Goal: Task Accomplishment & Management: Use online tool/utility

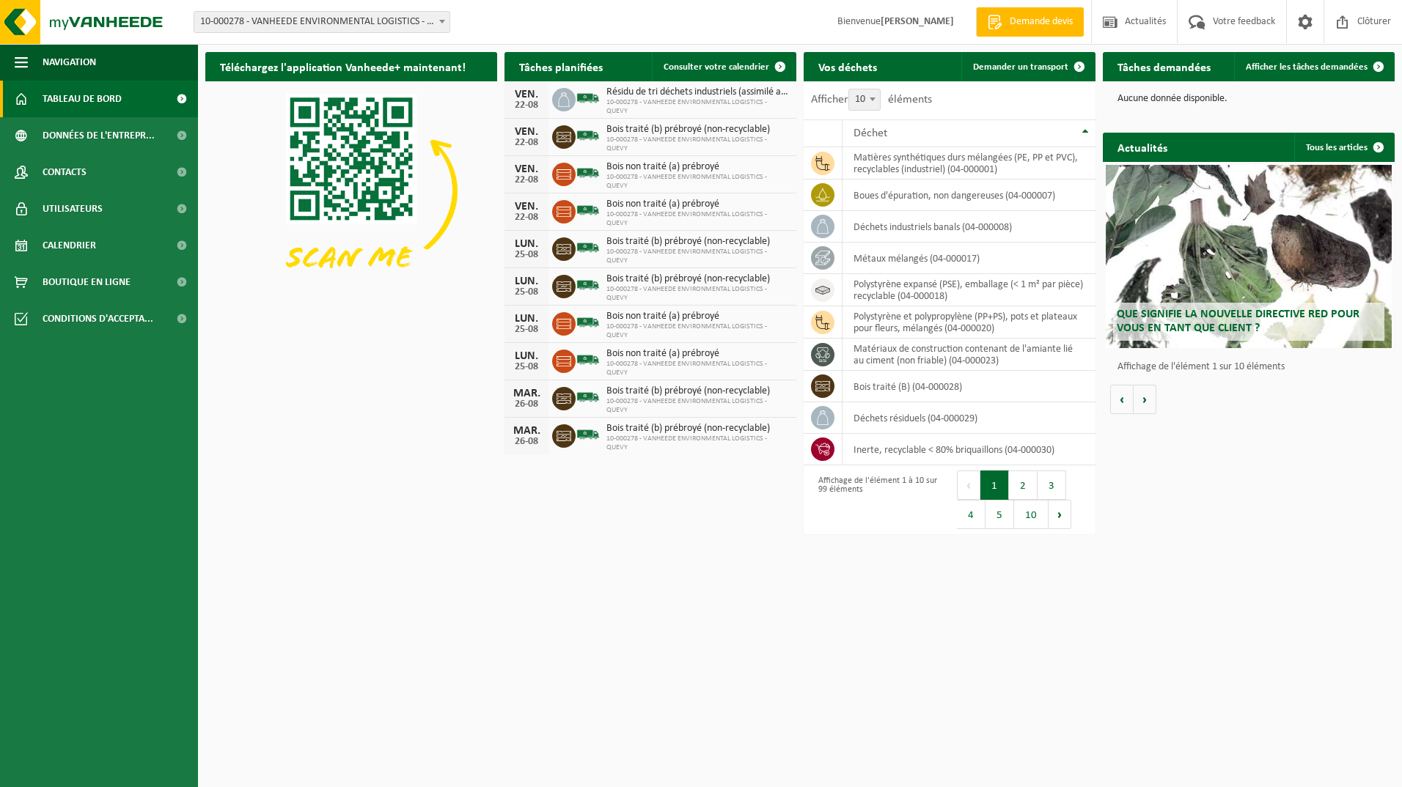
click at [446, 453] on div "Téléchargez l'application Vanheede+ maintenant! Cachez Tâches planifiées Consul…" at bounding box center [800, 260] width 1197 height 430
click at [415, 363] on div "Téléchargez l'application Vanheede+ maintenant! Cachez Tâches planifiées Consul…" at bounding box center [800, 260] width 1197 height 430
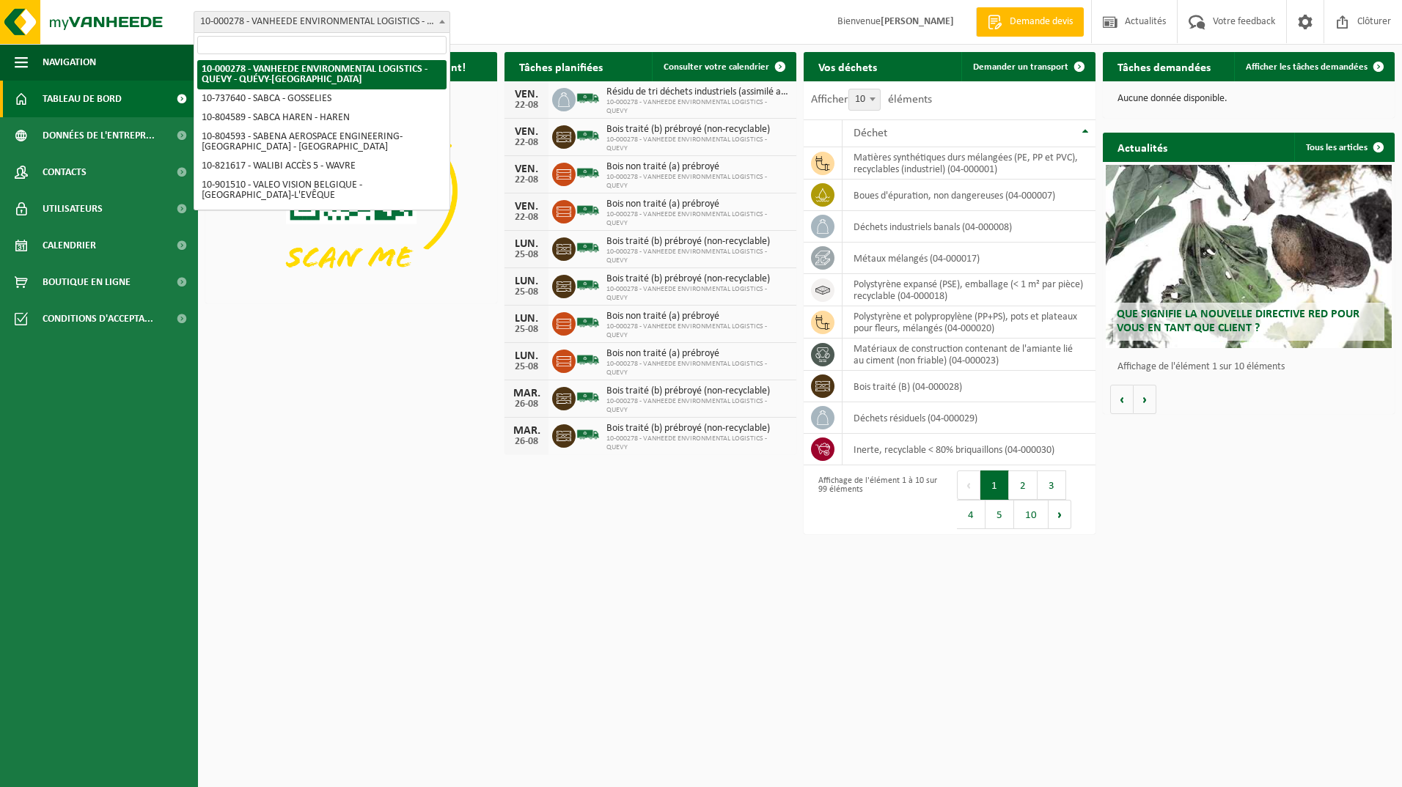
click at [444, 18] on span at bounding box center [442, 21] width 15 height 19
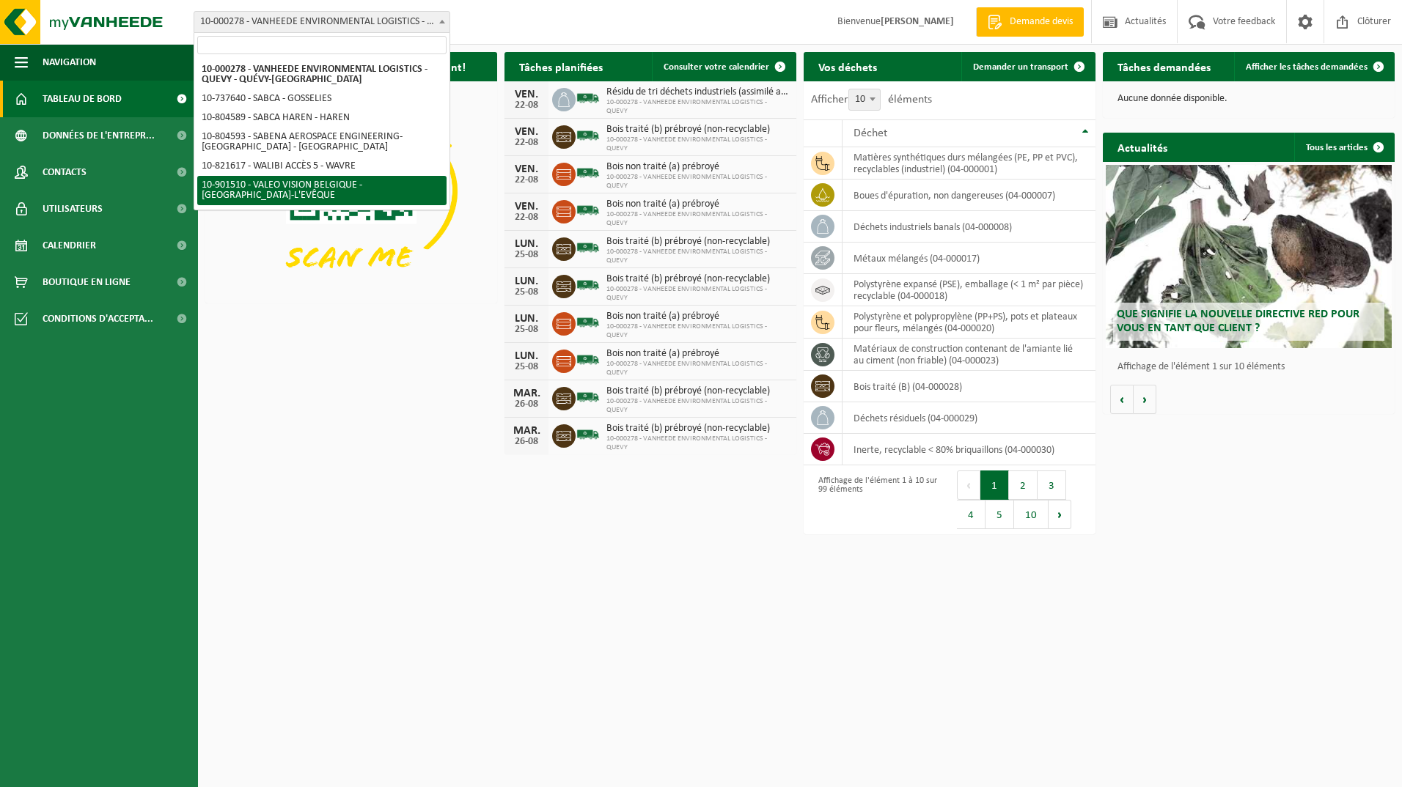
select select "134945"
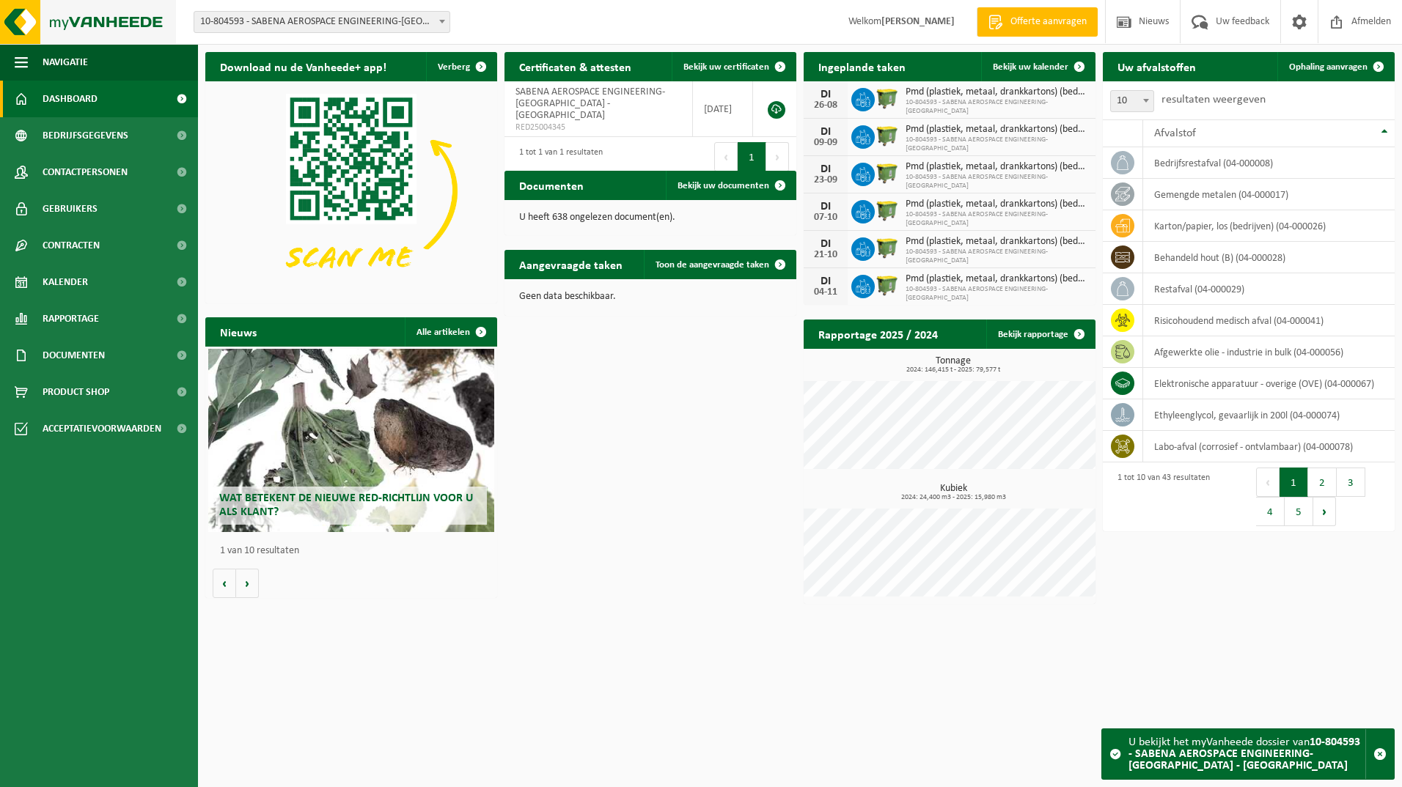
click at [21, 22] on img at bounding box center [88, 22] width 176 height 44
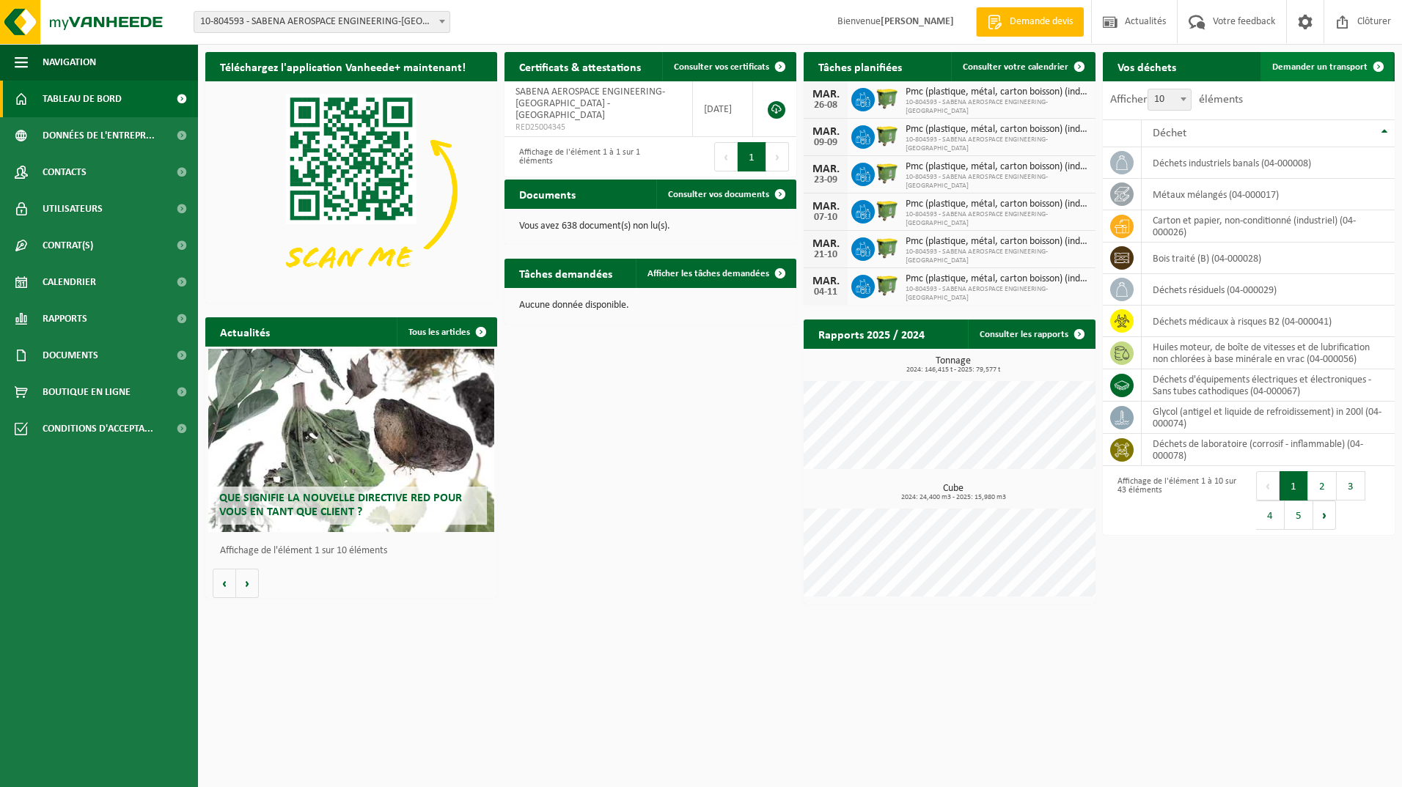
click at [1306, 64] on span "Demander un transport" at bounding box center [1319, 67] width 95 height 10
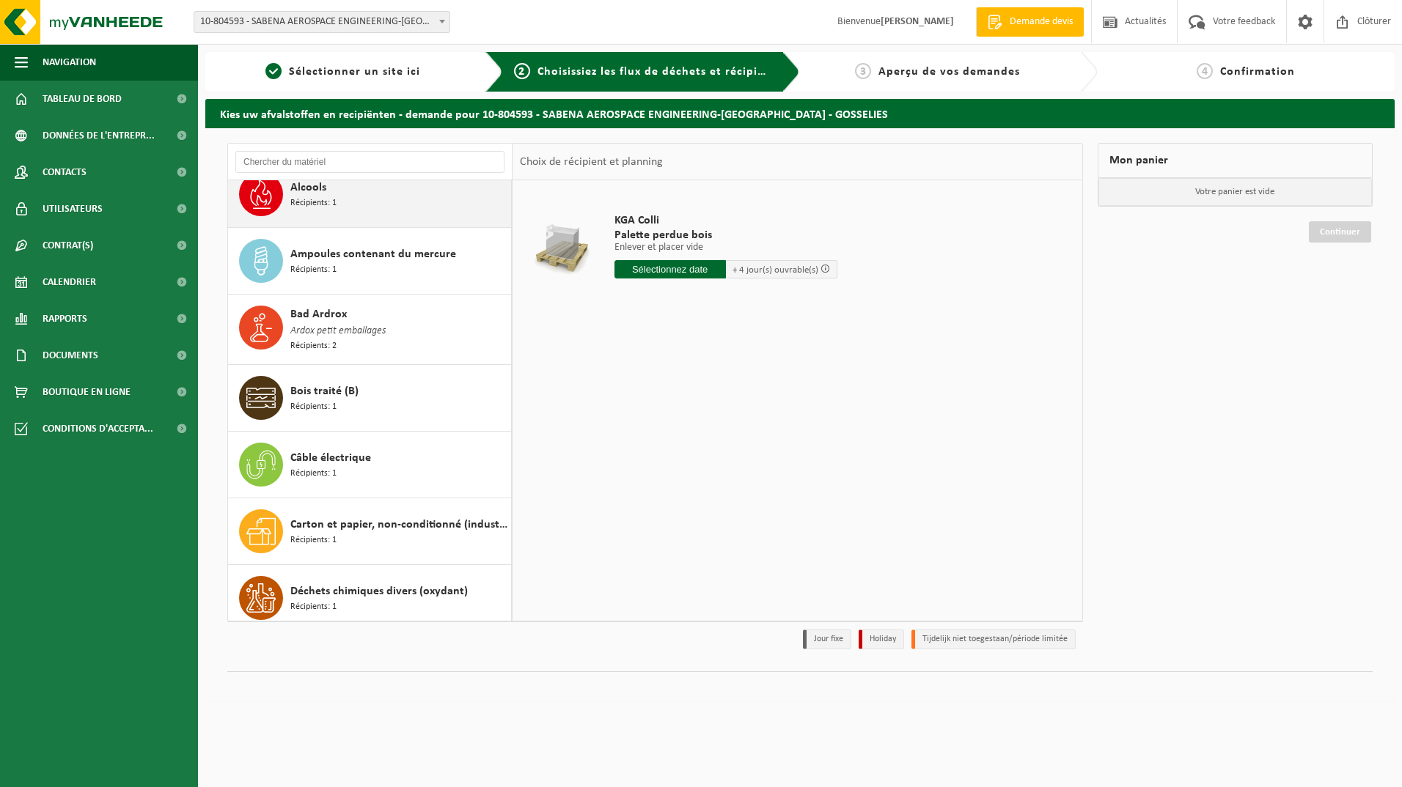
scroll to position [220, 0]
click at [926, 70] on span "Aperçu de vos demandes" at bounding box center [948, 72] width 141 height 12
click at [1084, 69] on div "3 Aperçu de vos demandes" at bounding box center [949, 72] width 298 height 40
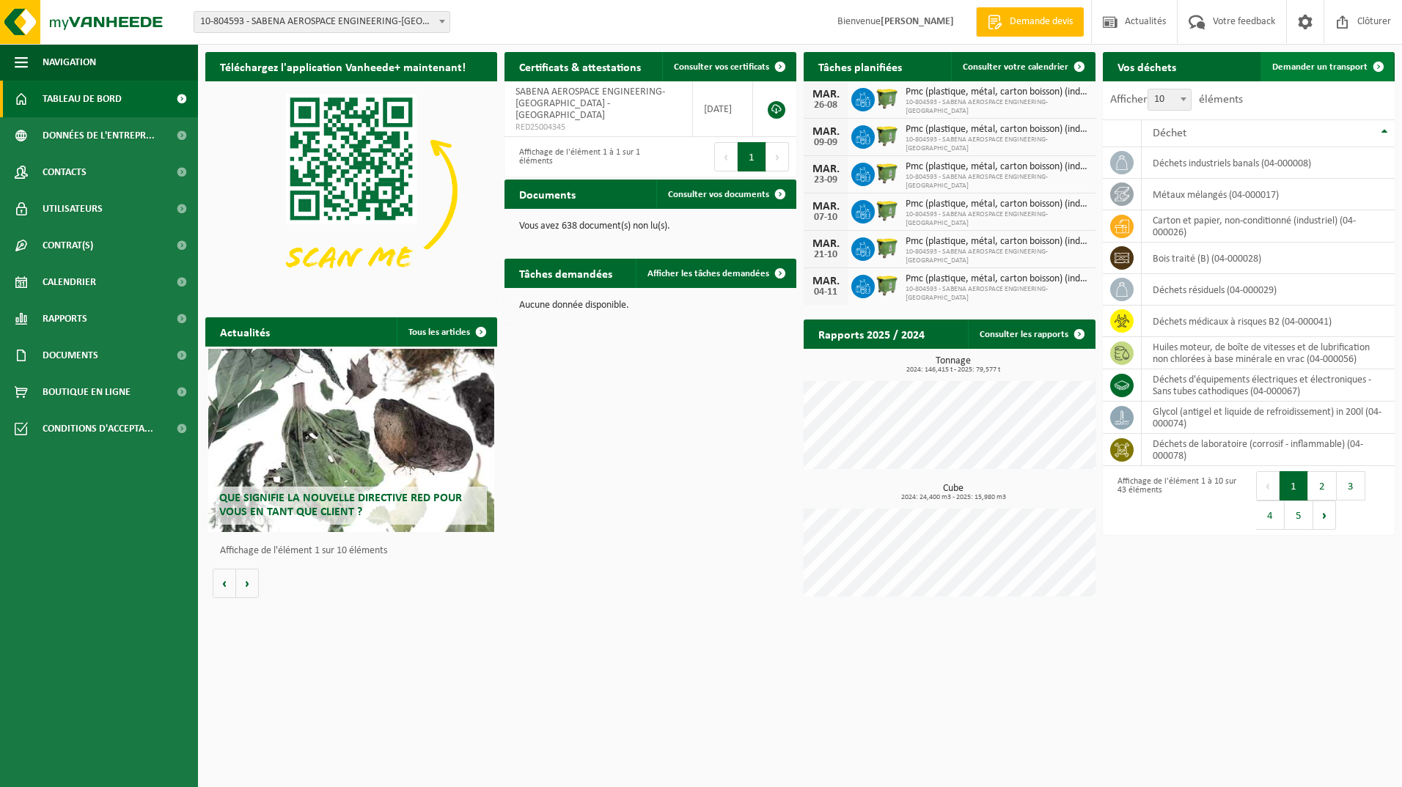
click at [1323, 63] on span "Demander un transport" at bounding box center [1319, 67] width 95 height 10
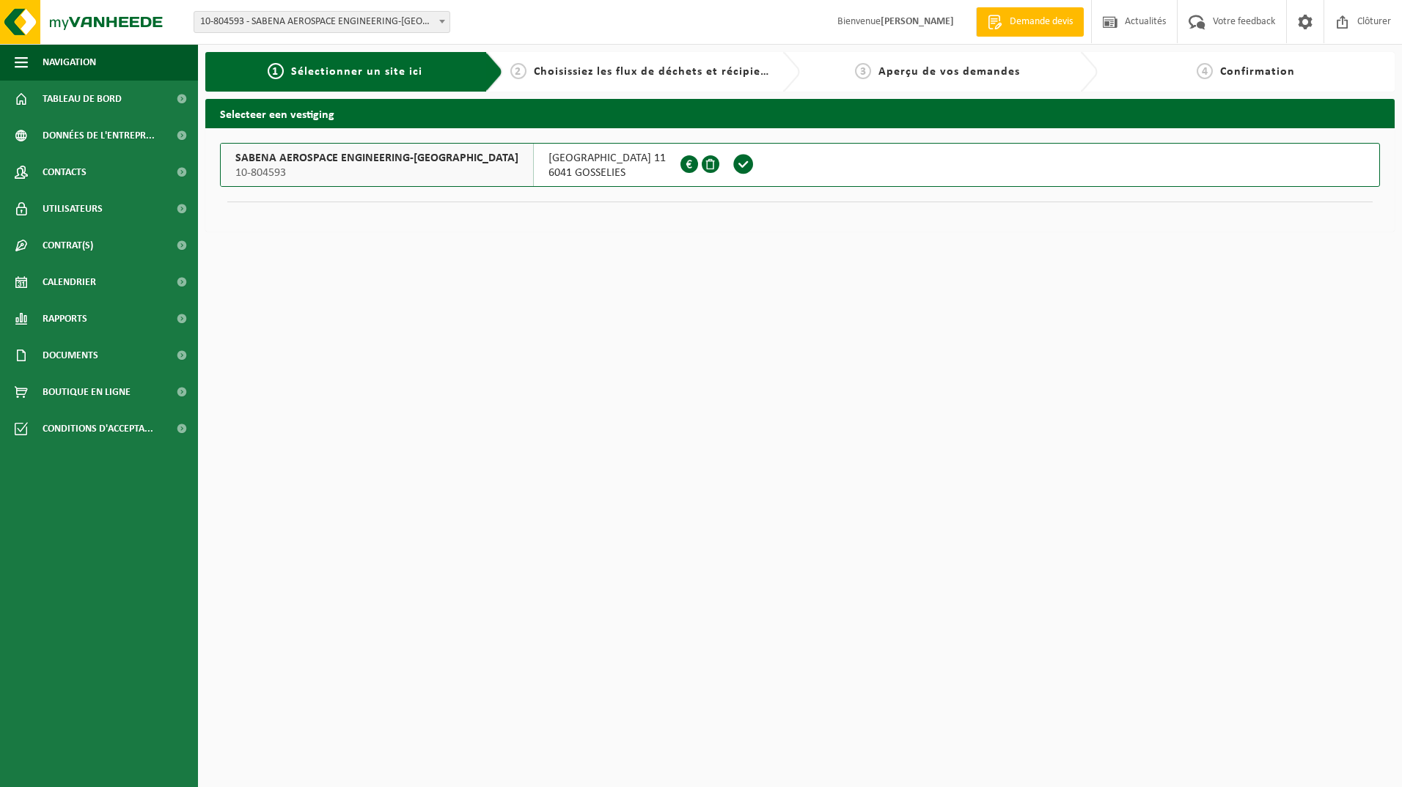
click at [790, 26] on div "Site: 10-000278 - VANHEEDE ENVIRONMENTAL LOGISTICS - QUEVY - QUÉVY-LE-GRAND 10-…" at bounding box center [701, 22] width 1402 height 45
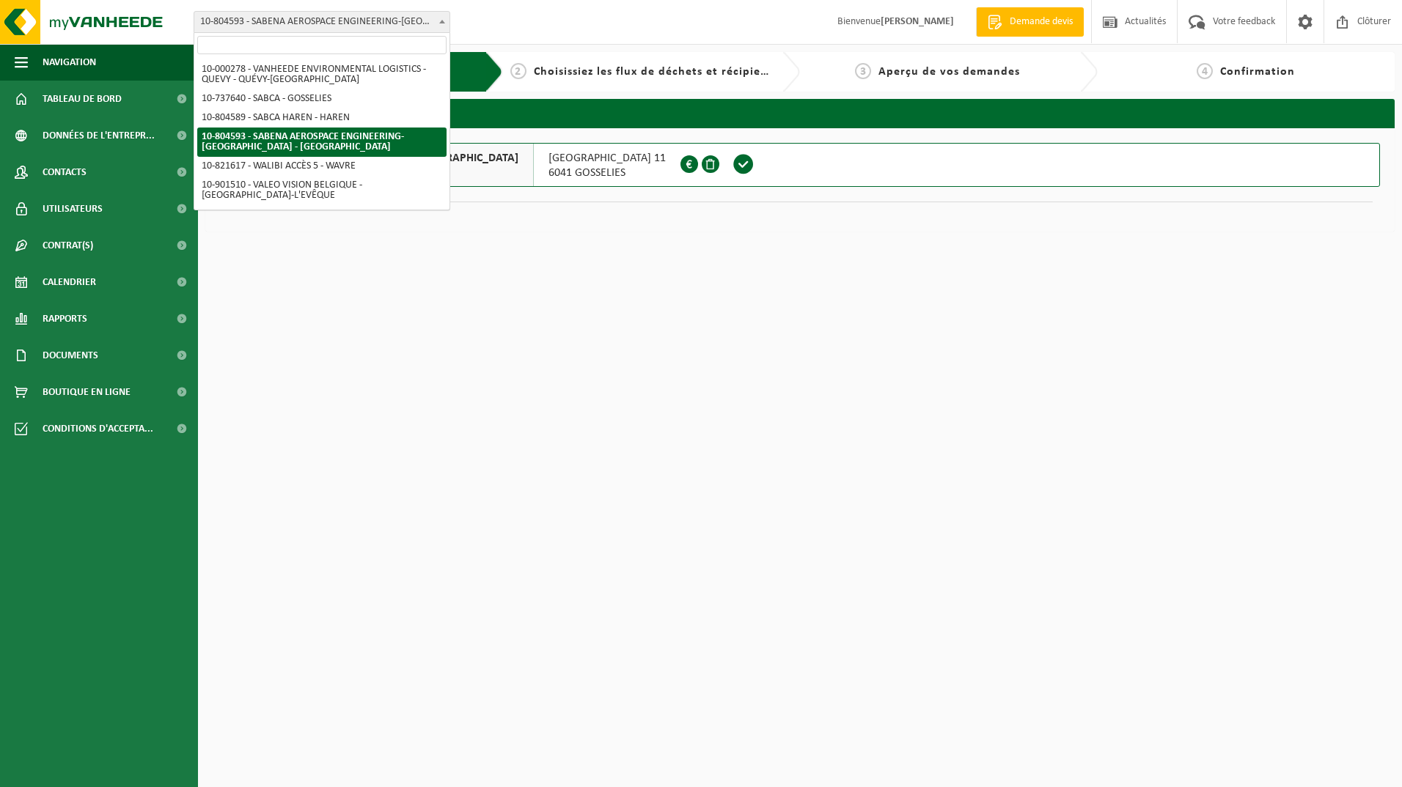
click at [441, 21] on b at bounding box center [442, 22] width 6 height 4
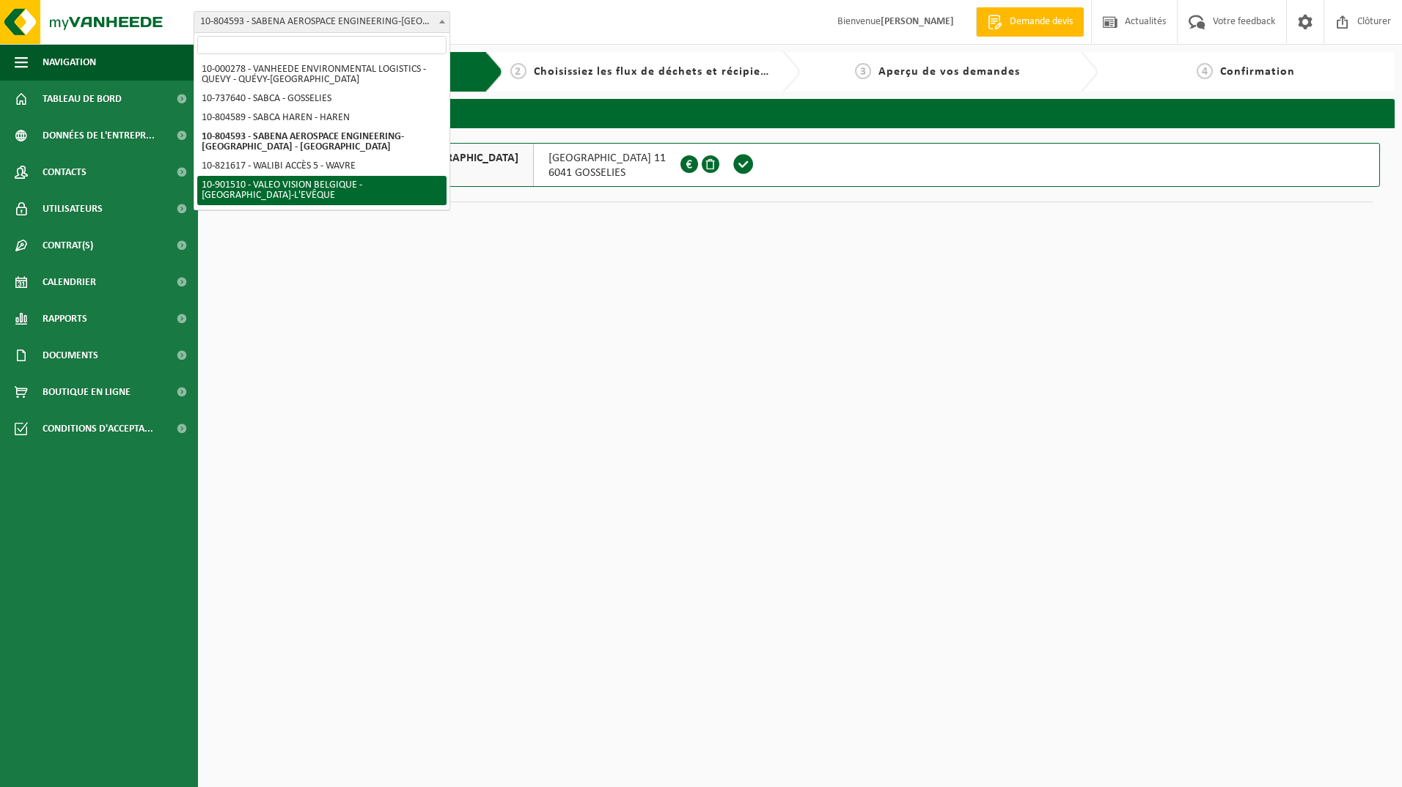
select select "134945"
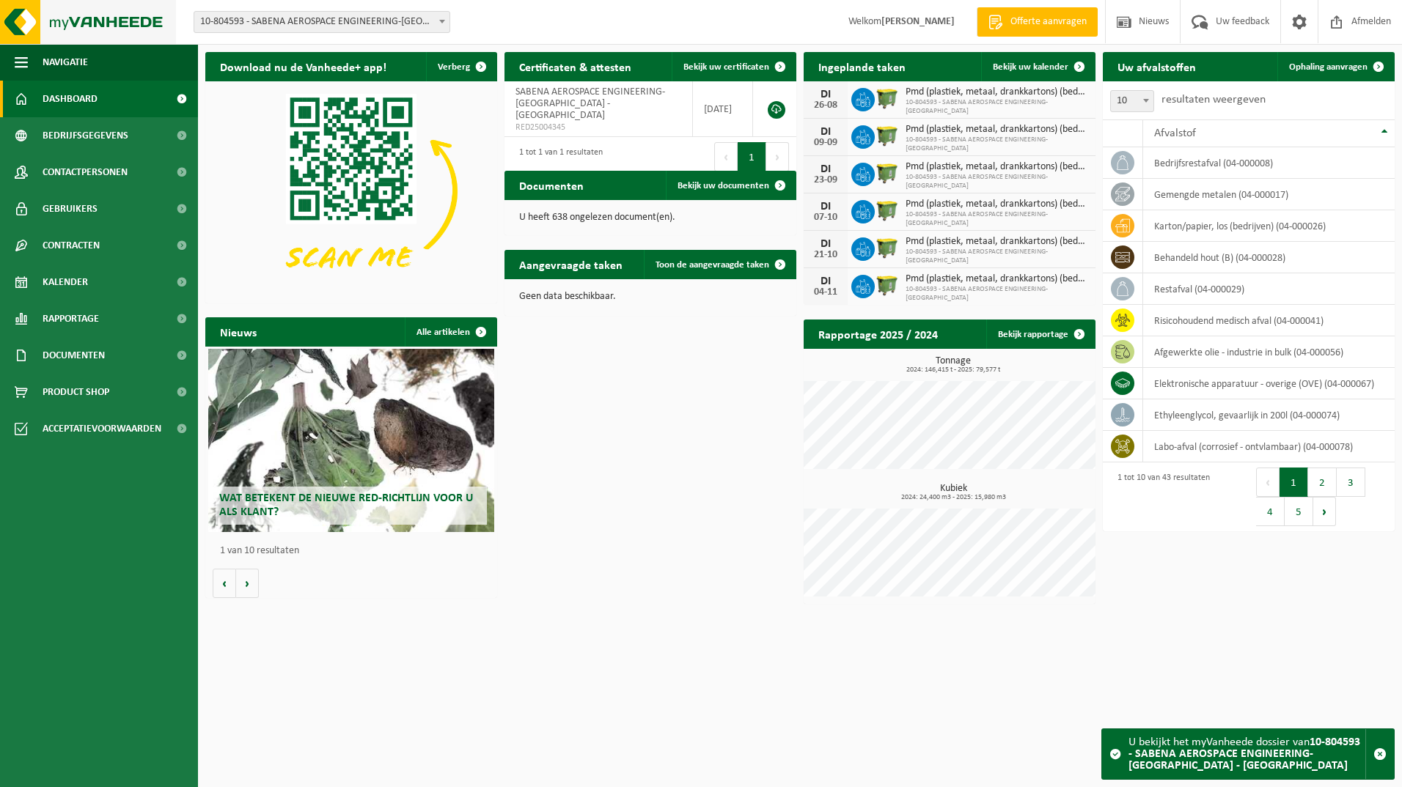
click at [24, 25] on img at bounding box center [88, 22] width 176 height 44
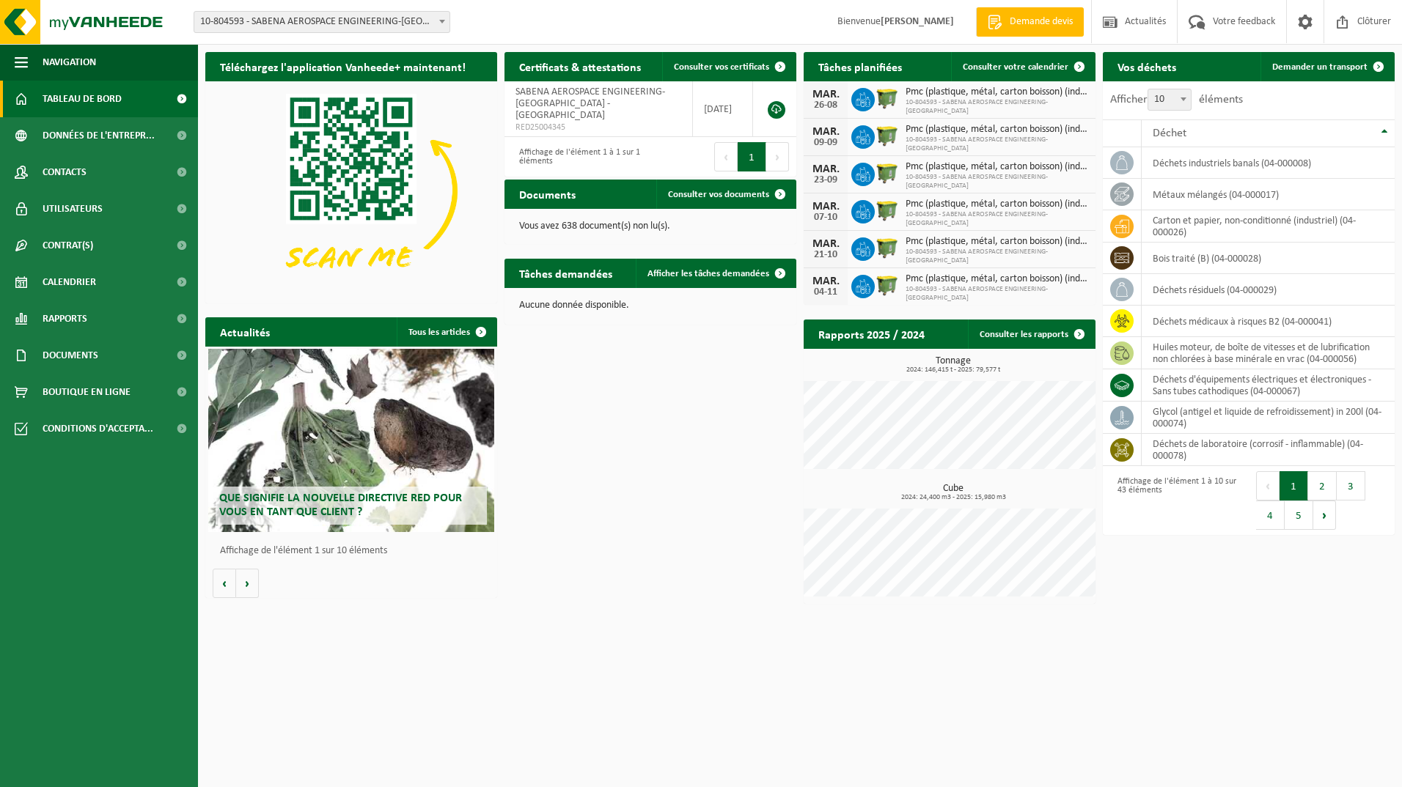
click at [505, 364] on div "Téléchargez l'application Vanheede+ maintenant! Cachez Certificats & attestatio…" at bounding box center [800, 328] width 1197 height 567
click at [23, 13] on img at bounding box center [88, 22] width 176 height 44
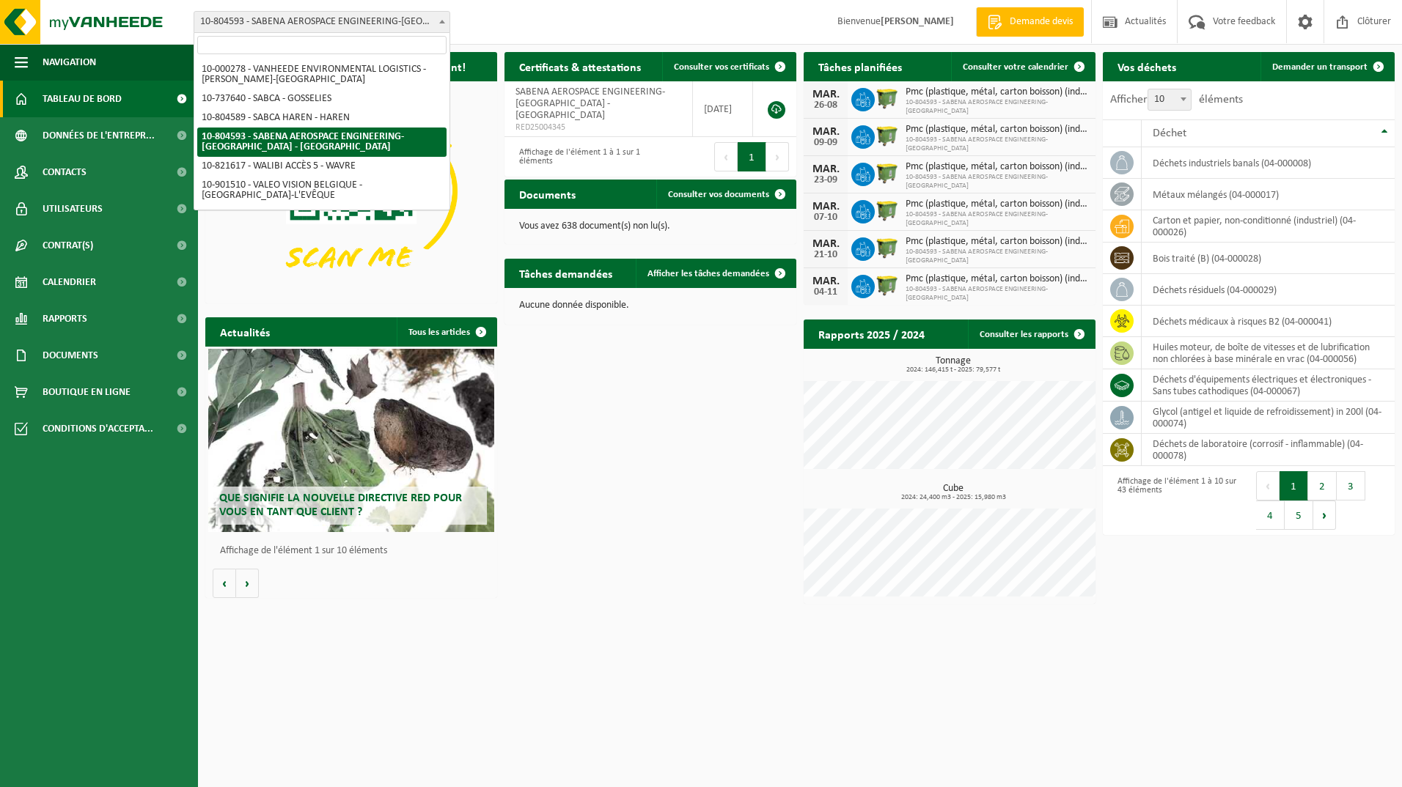
click at [441, 18] on span at bounding box center [442, 21] width 15 height 19
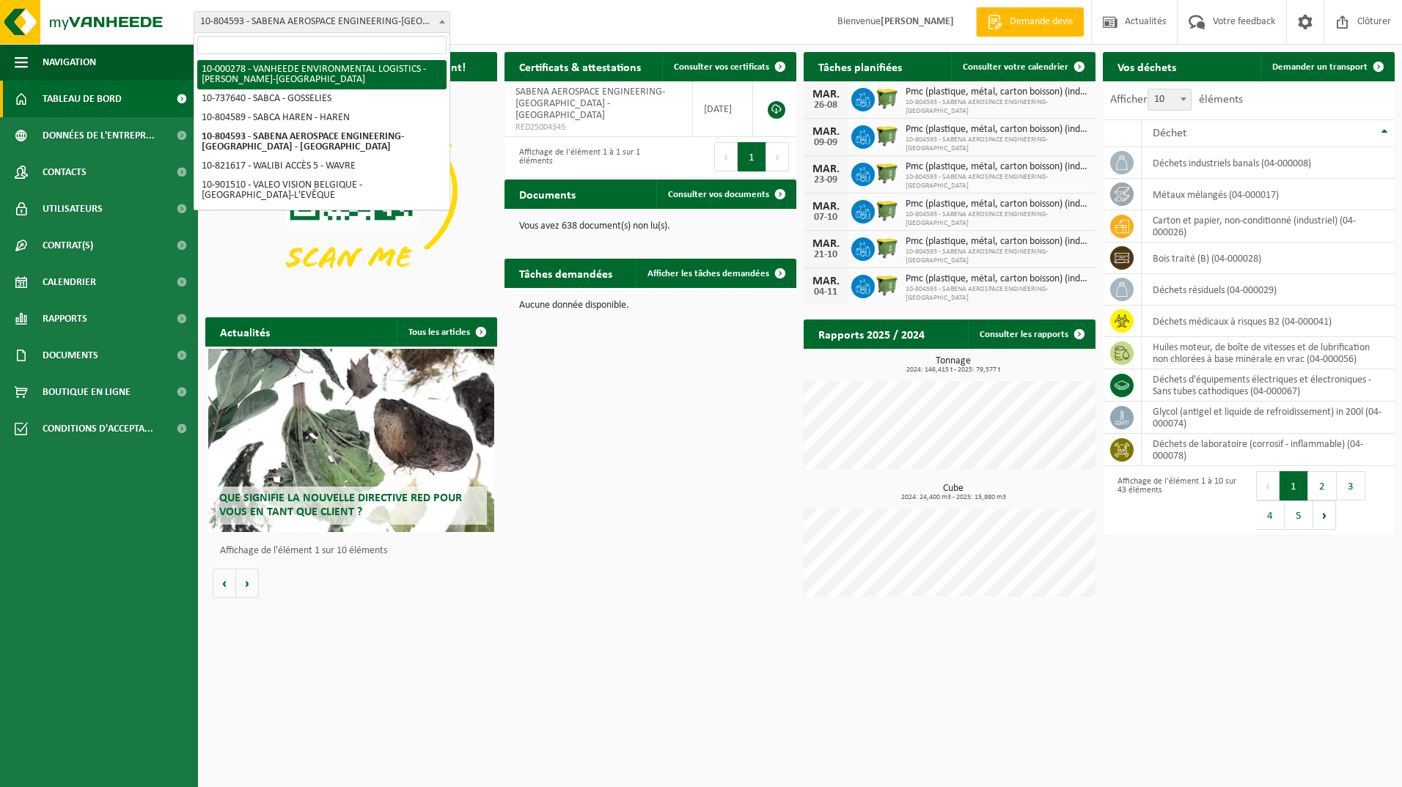
select select "2963"
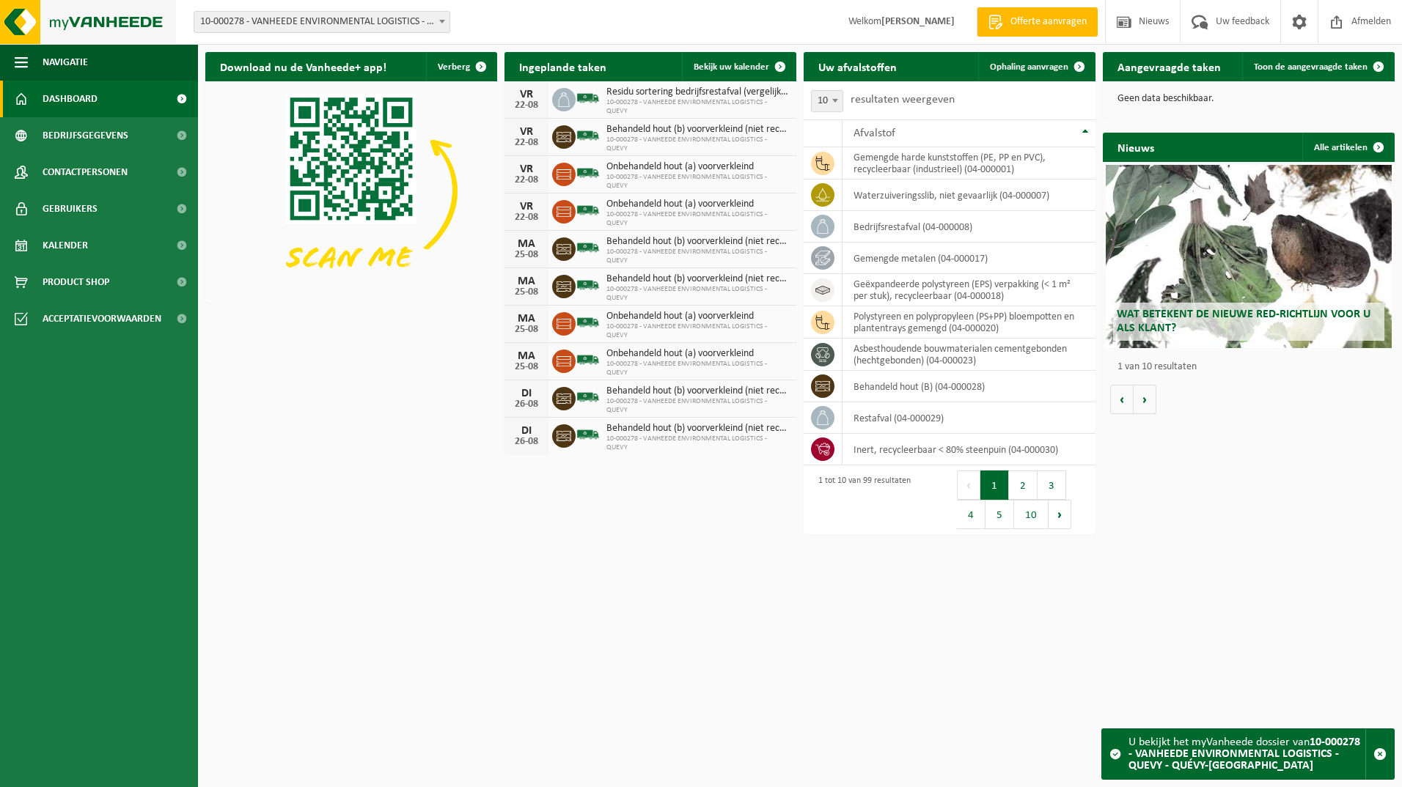
click at [21, 26] on img at bounding box center [88, 22] width 176 height 44
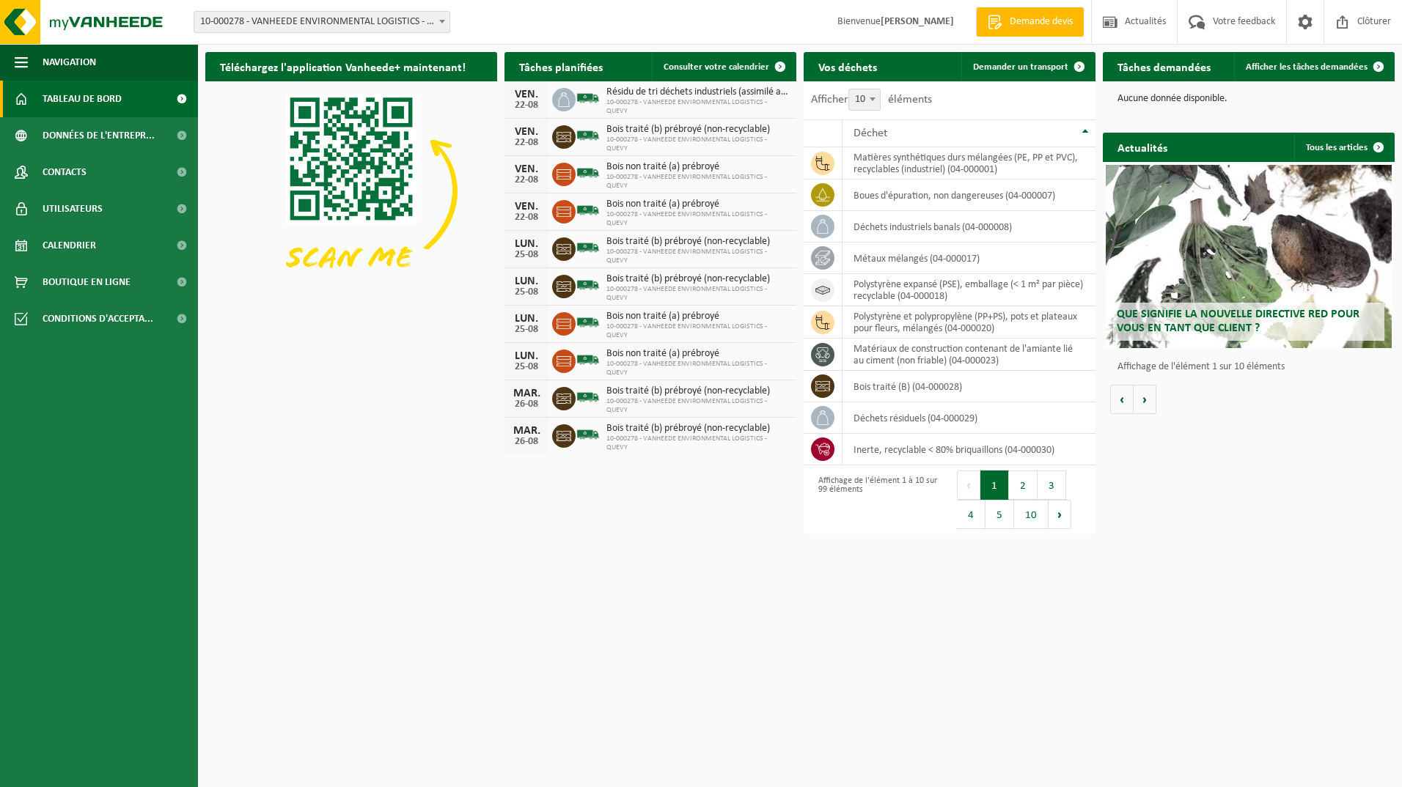
click at [247, 331] on div "Téléchargez l'application Vanheede+ maintenant! Cachez Tâches planifiées Consul…" at bounding box center [800, 260] width 1197 height 430
click at [246, 493] on html "Site: 10-000278 - VANHEEDE ENVIRONMENTAL LOGISTICS - QUEVY - [GEOGRAPHIC_DATA]-…" at bounding box center [701, 393] width 1402 height 787
click at [515, 567] on html "Site: 10-000278 - VANHEEDE ENVIRONMENTAL LOGISTICS - QUEVY - [GEOGRAPHIC_DATA]-…" at bounding box center [701, 393] width 1402 height 787
click at [490, 304] on div "Téléchargez l'application Vanheede+ maintenant! [GEOGRAPHIC_DATA]" at bounding box center [351, 178] width 299 height 266
